Goal: Task Accomplishment & Management: Use online tool/utility

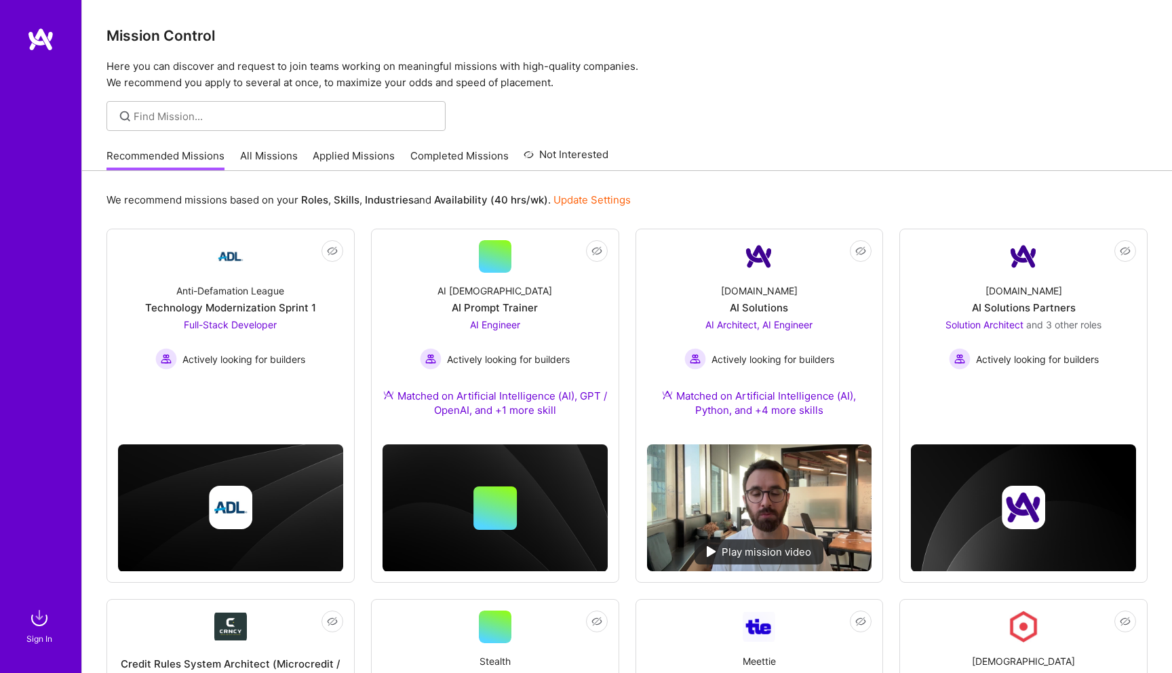
click at [273, 161] on link "All Missions" at bounding box center [269, 159] width 58 height 22
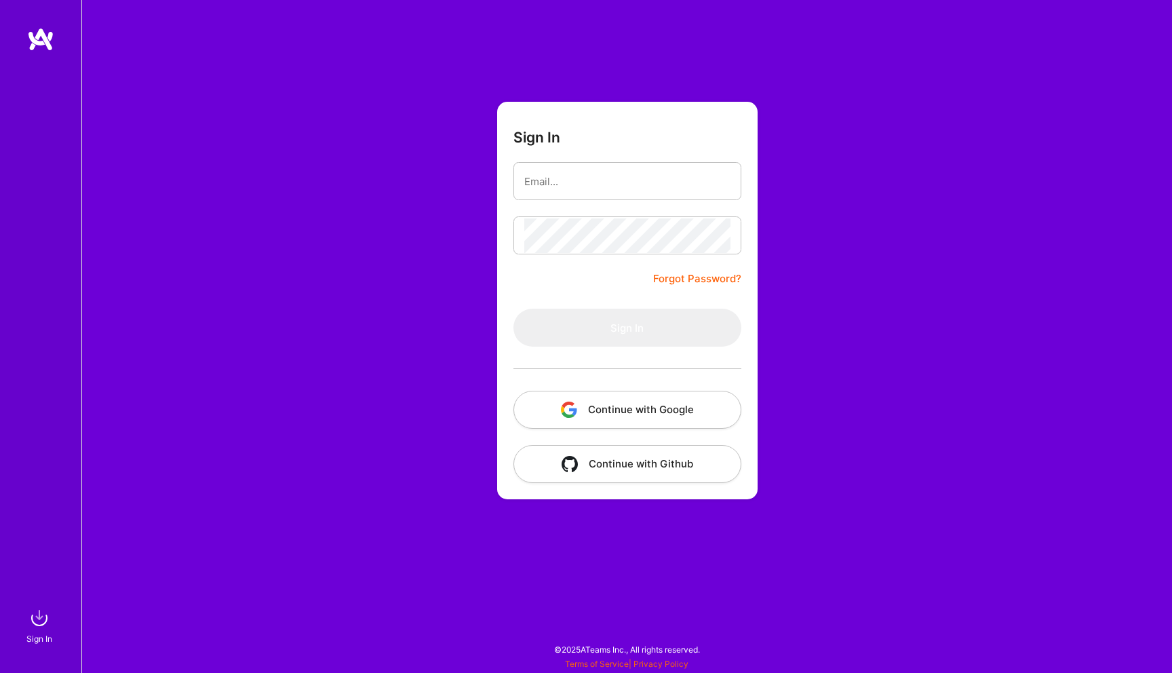
click at [653, 405] on button "Continue with Google" at bounding box center [627, 410] width 228 height 38
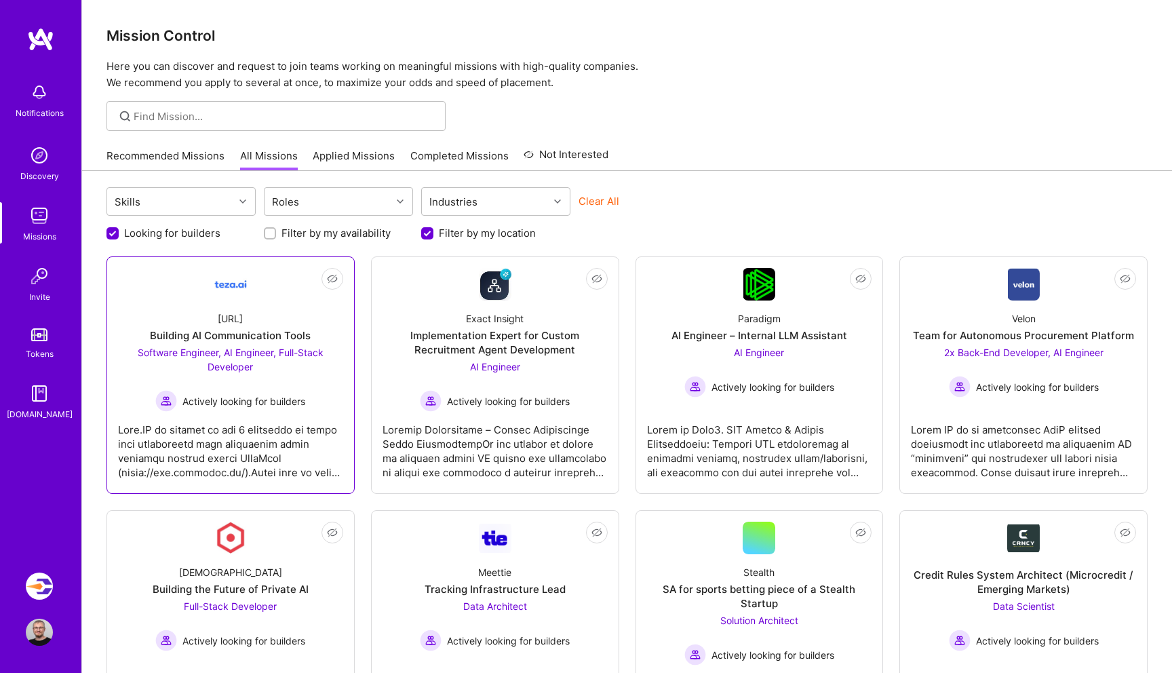
click at [290, 417] on div at bounding box center [230, 446] width 225 height 68
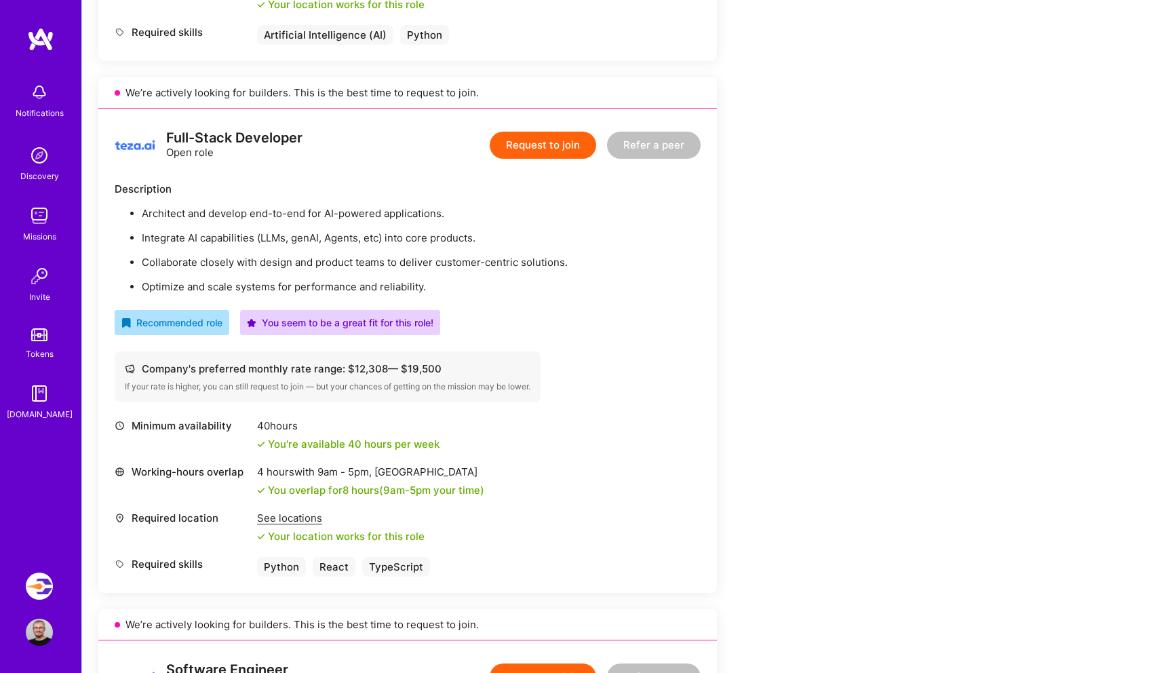
scroll to position [769, 0]
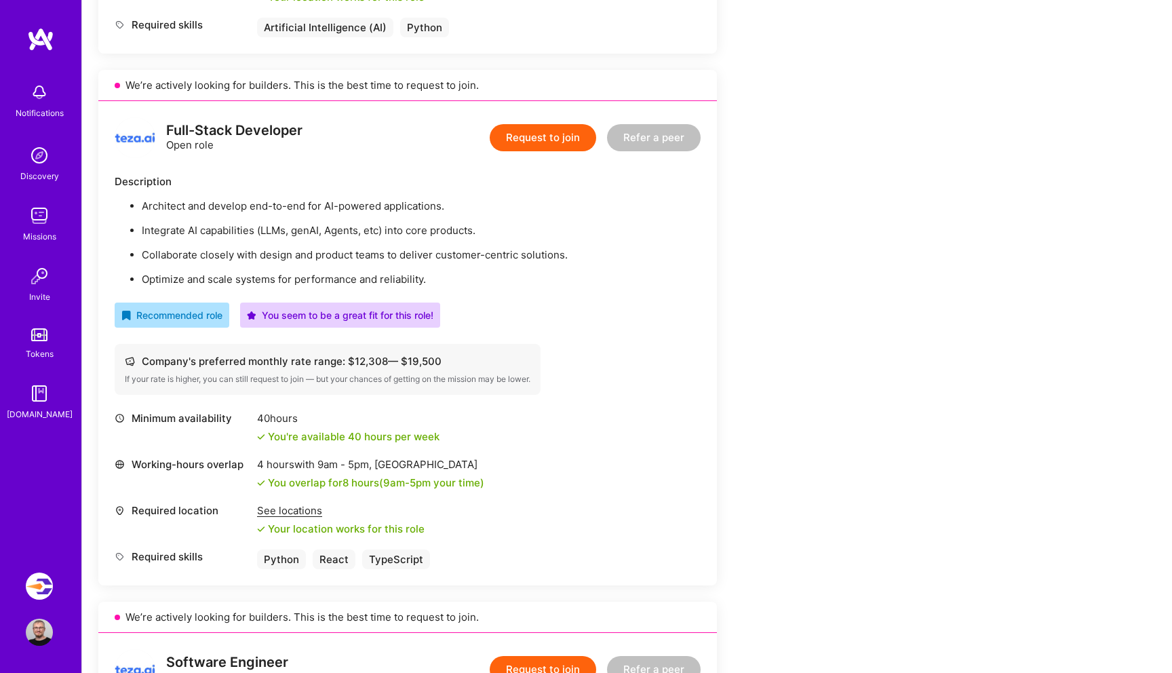
click at [40, 226] on img at bounding box center [39, 215] width 27 height 27
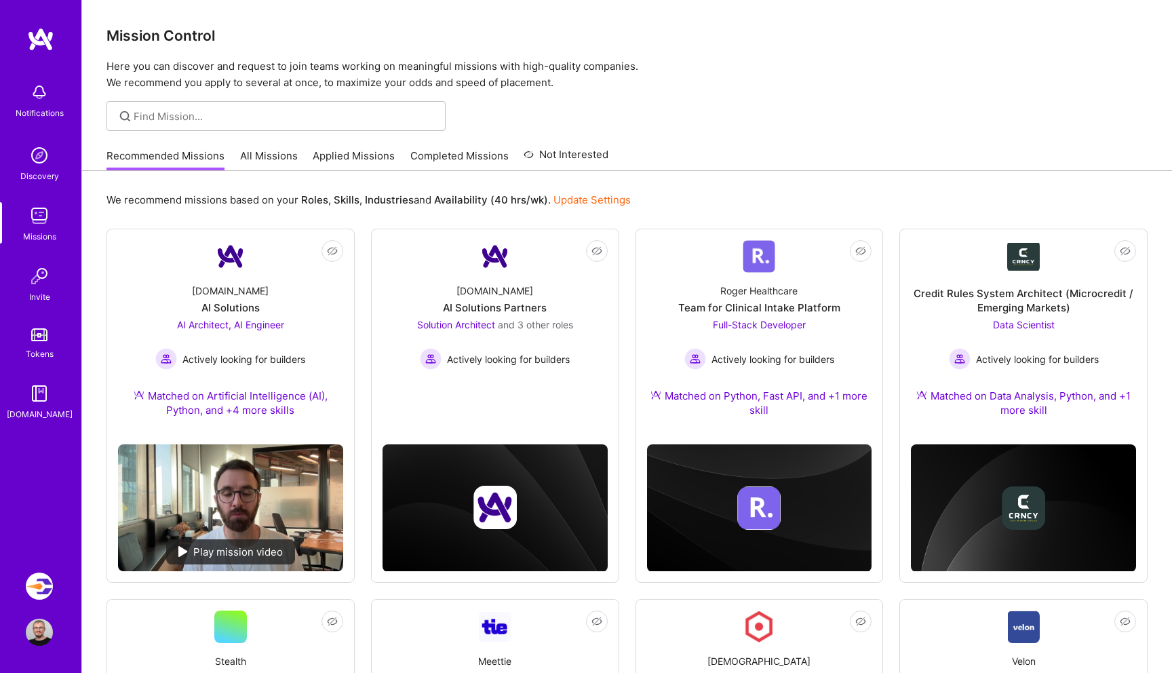
click at [248, 158] on link "All Missions" at bounding box center [269, 159] width 58 height 22
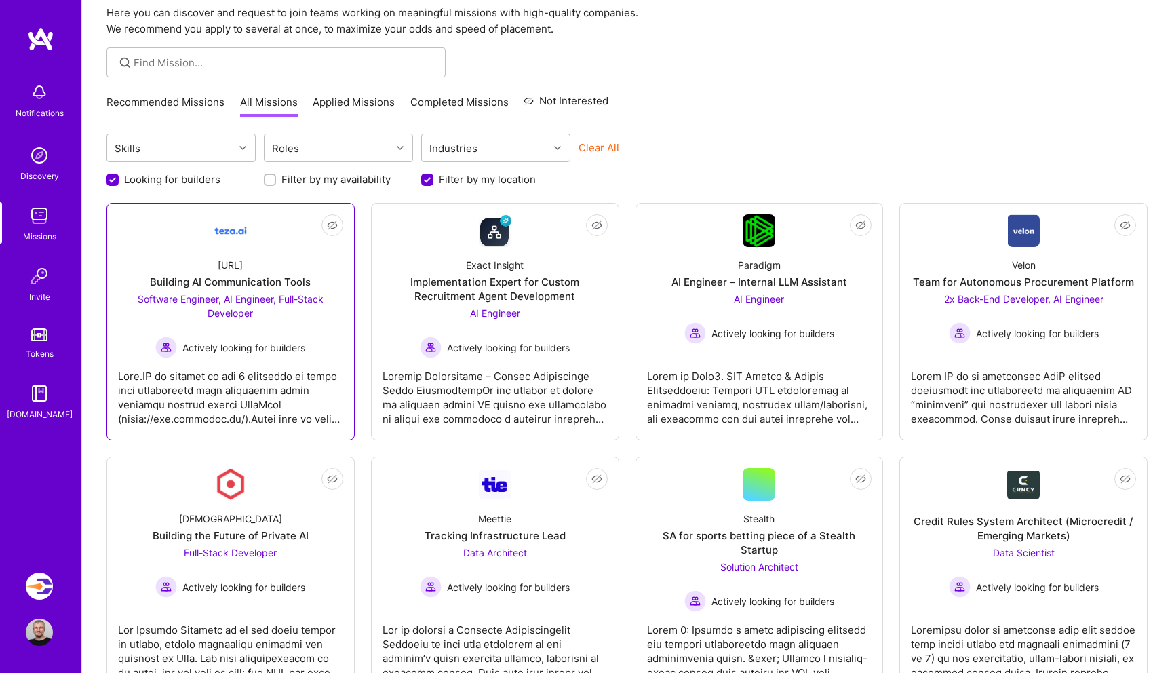
scroll to position [29, 0]
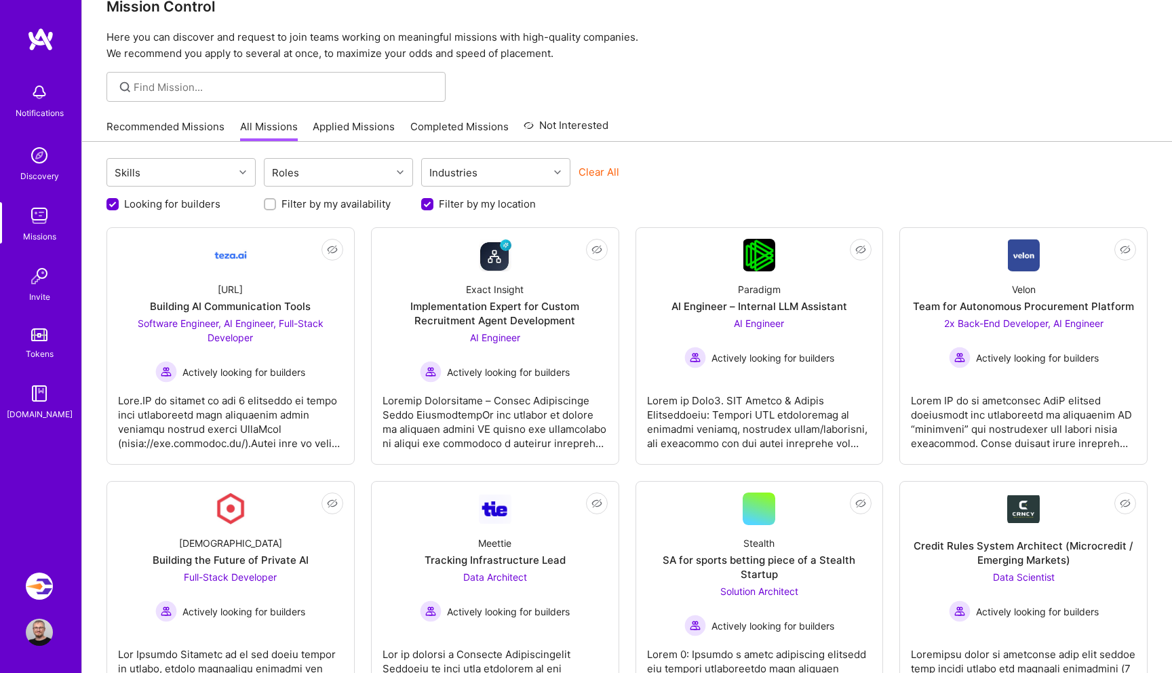
click at [364, 133] on link "Applied Missions" at bounding box center [354, 130] width 82 height 22
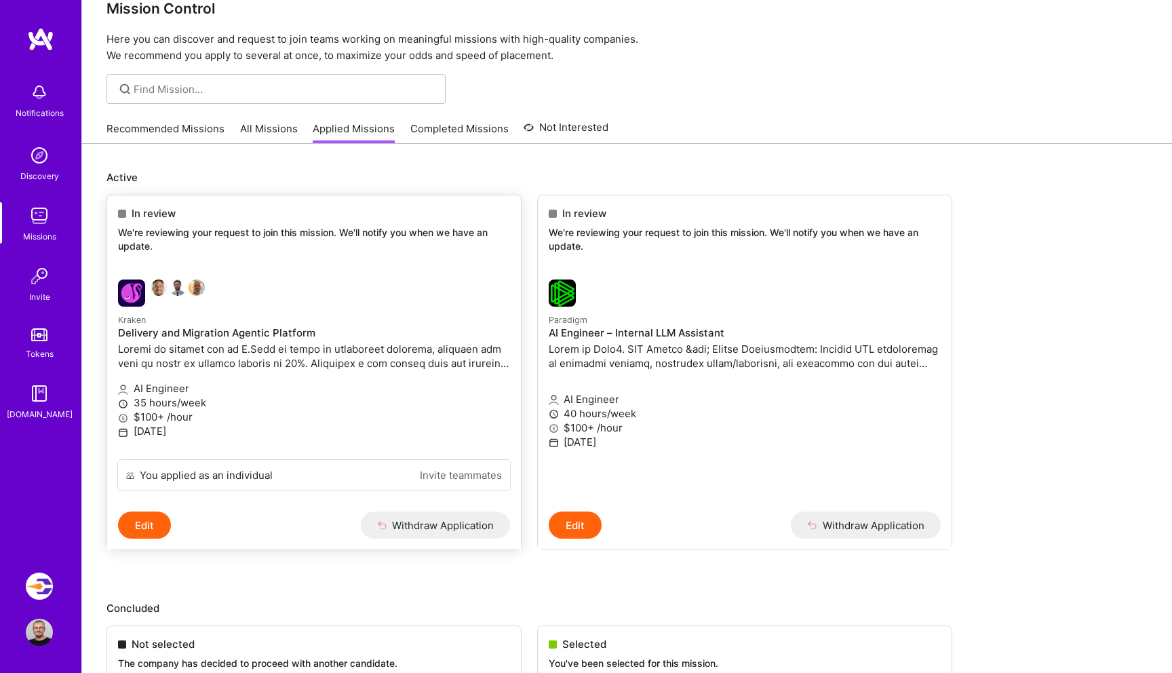
scroll to position [5, 0]
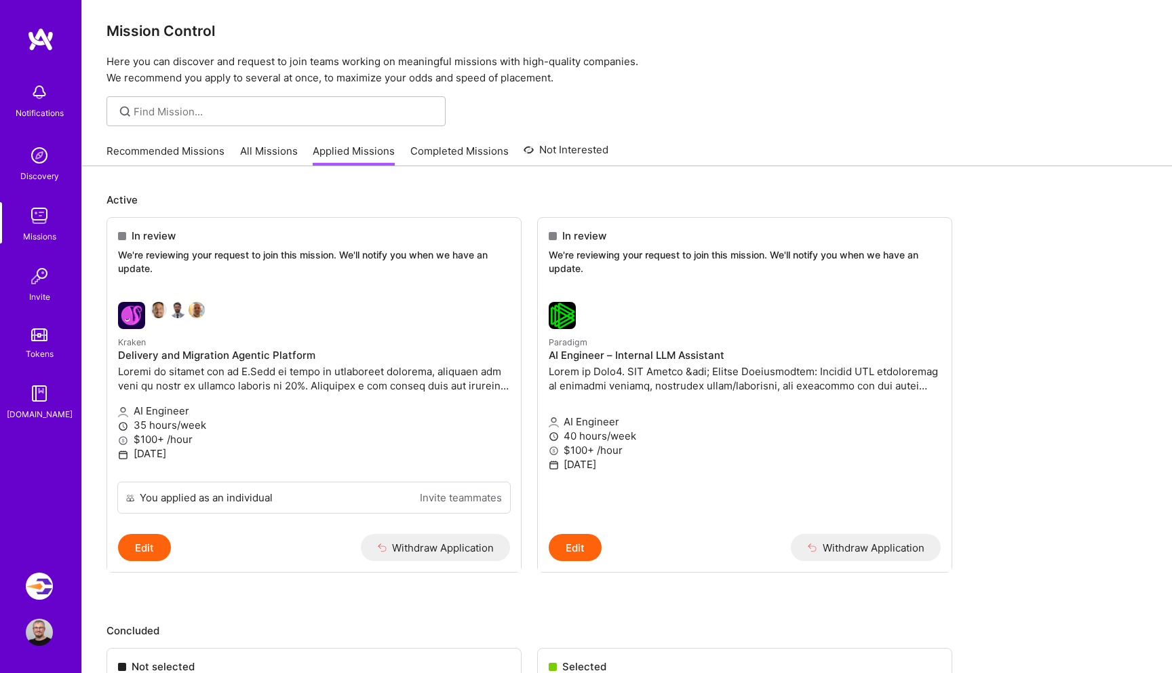
click at [270, 161] on link "All Missions" at bounding box center [269, 155] width 58 height 22
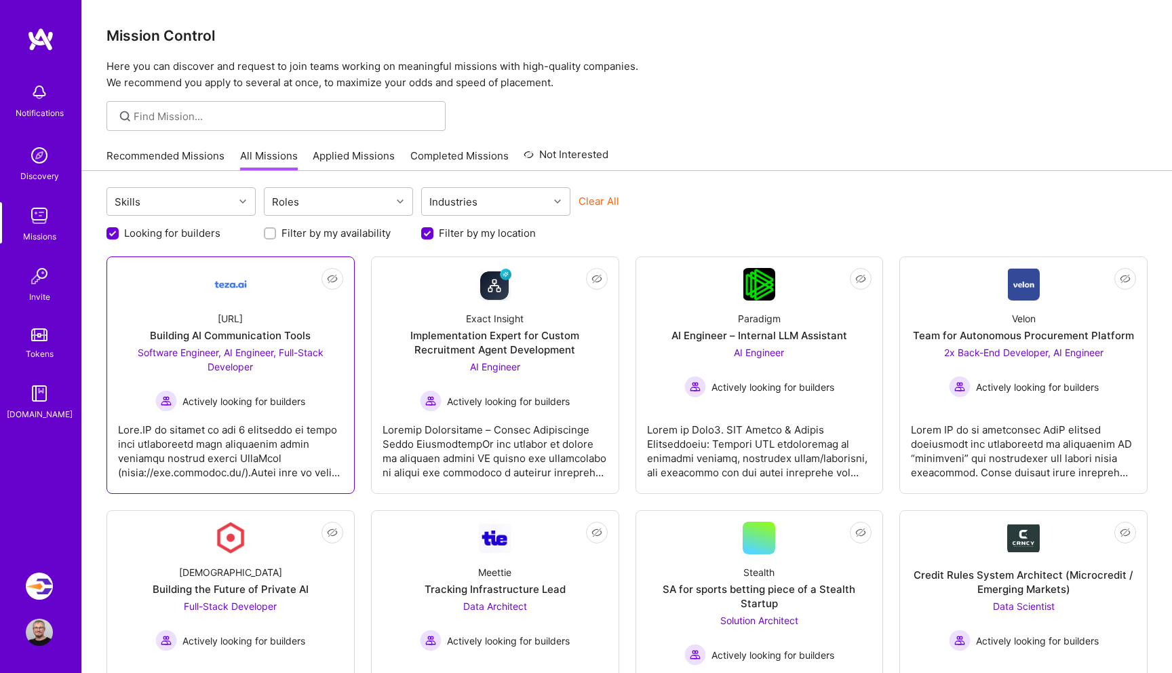
click at [312, 410] on div "Actively looking for builders" at bounding box center [230, 401] width 225 height 22
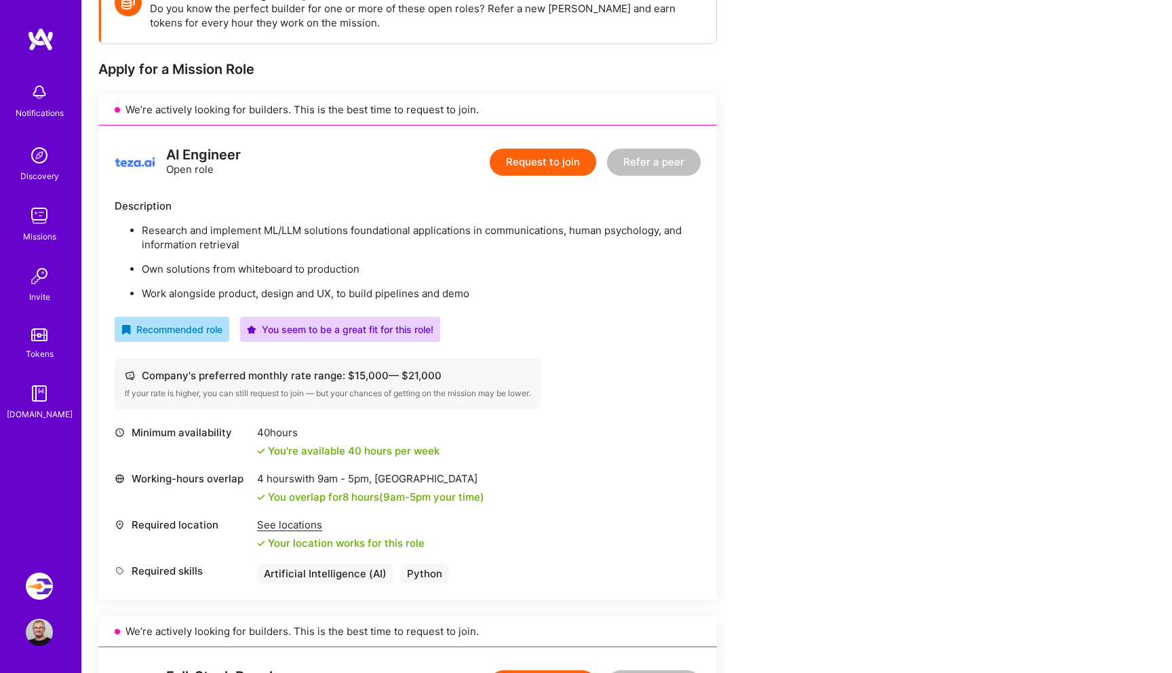
scroll to position [399, 0]
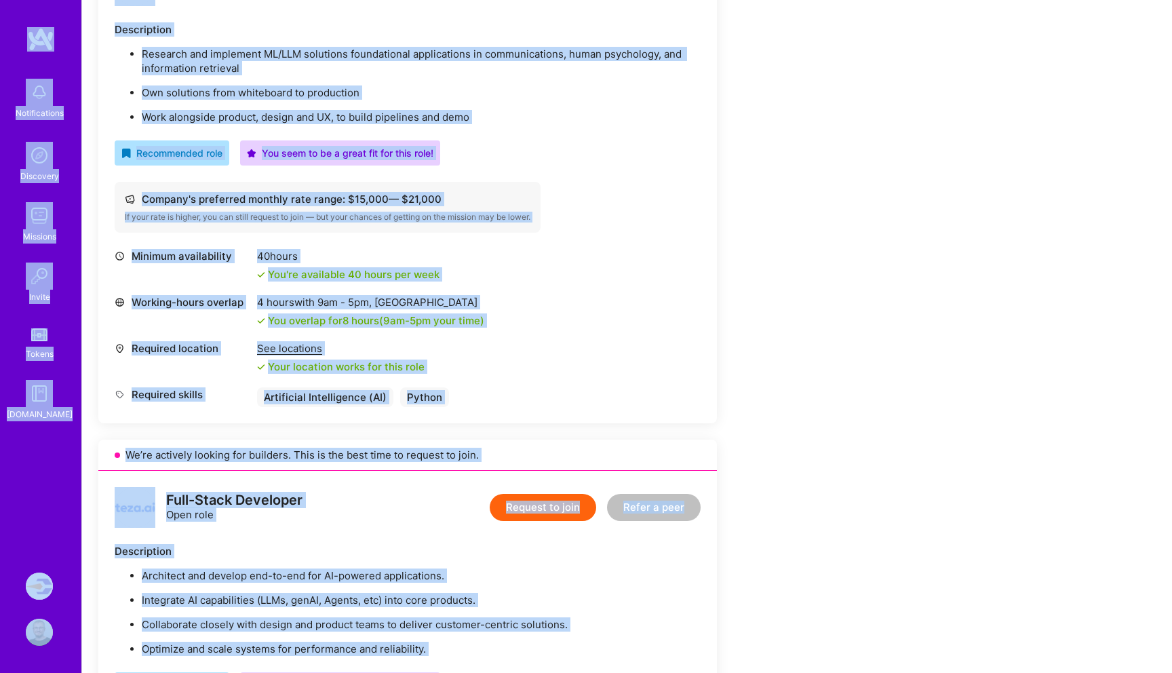
copy div "Loremipsumdol Sitametco Adipisci Elitse Doeius T.Incid Utlabore: Etdolore Magna…"
